Goal: Information Seeking & Learning: Learn about a topic

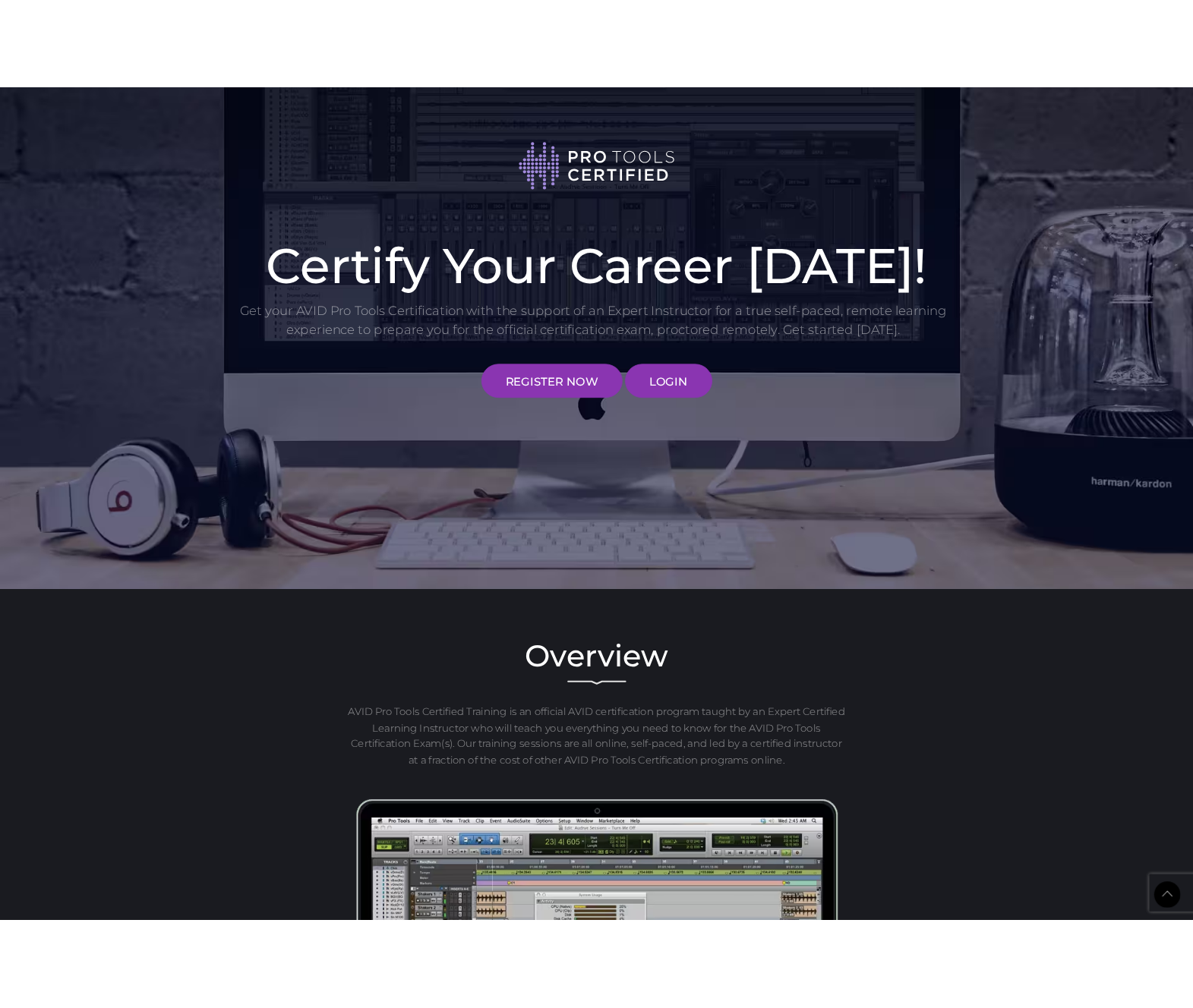
scroll to position [1553, 0]
